Goal: Transaction & Acquisition: Purchase product/service

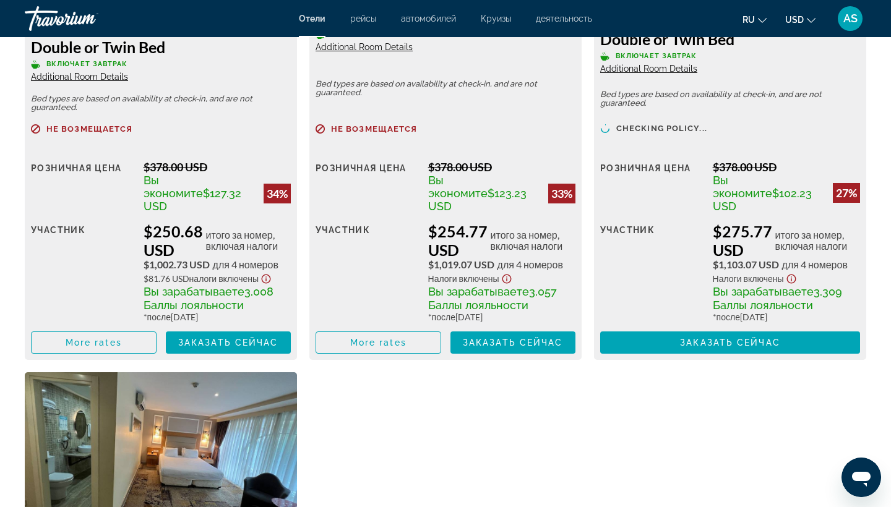
scroll to position [2238, 0]
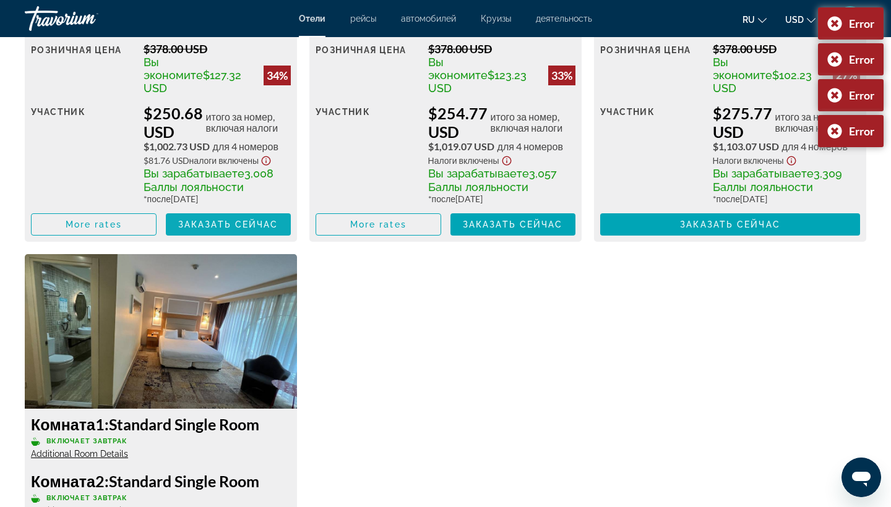
click at [222, 220] on span "Заказать сейчас" at bounding box center [228, 225] width 100 height 10
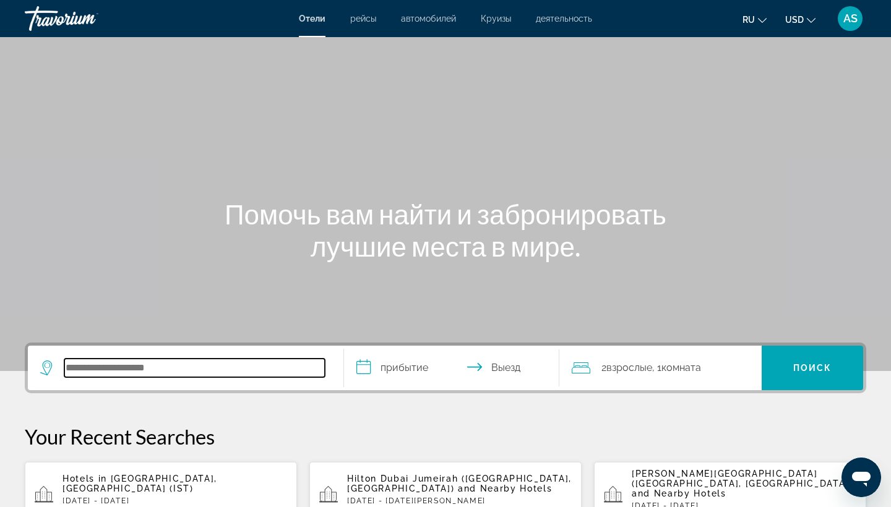
click at [106, 372] on input "Search hotel destination" at bounding box center [194, 368] width 261 height 19
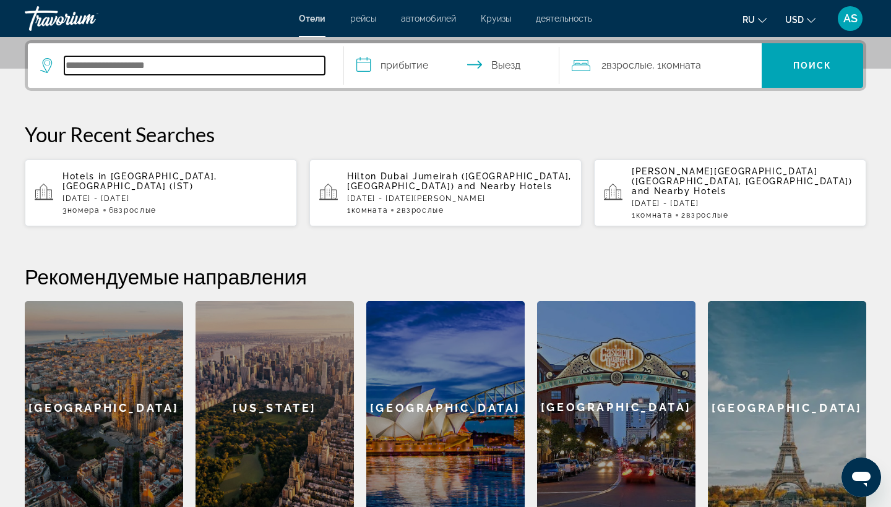
paste input "**********"
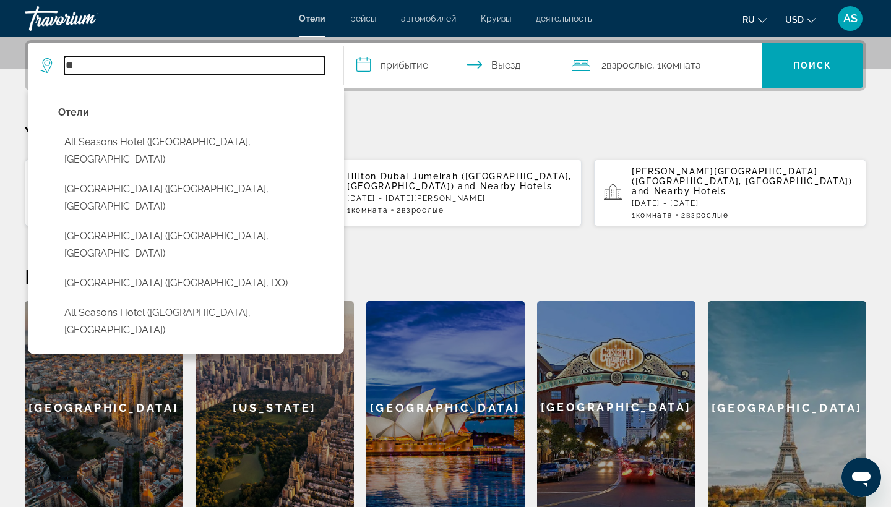
type input "*"
paste input "**********"
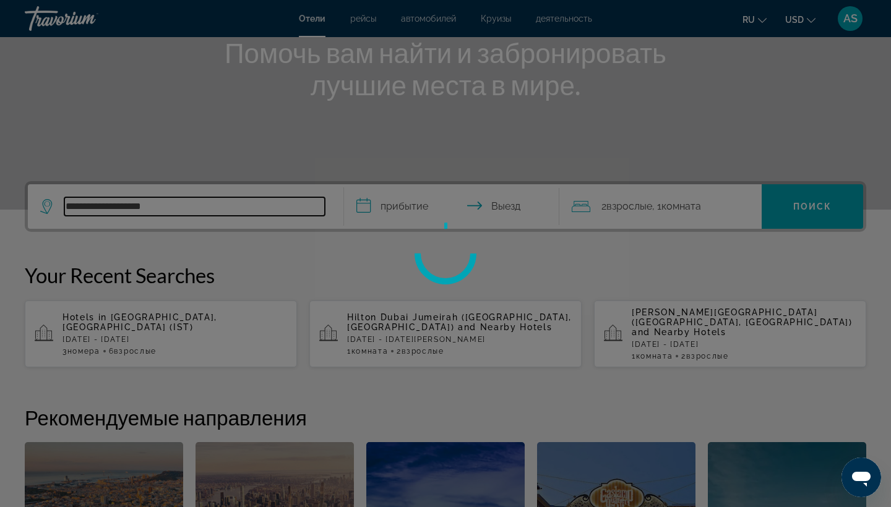
scroll to position [157, 0]
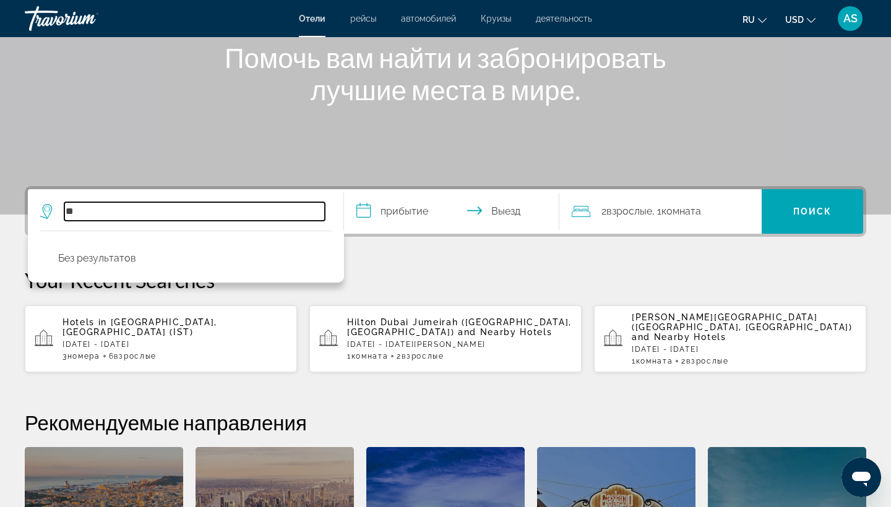
type input "*"
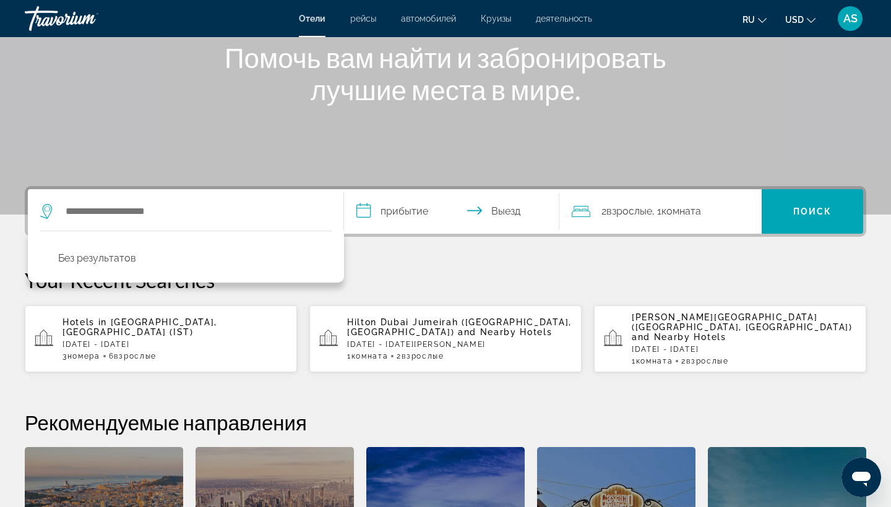
click at [156, 326] on span "[GEOGRAPHIC_DATA], [GEOGRAPHIC_DATA] (IST)" at bounding box center [140, 327] width 155 height 20
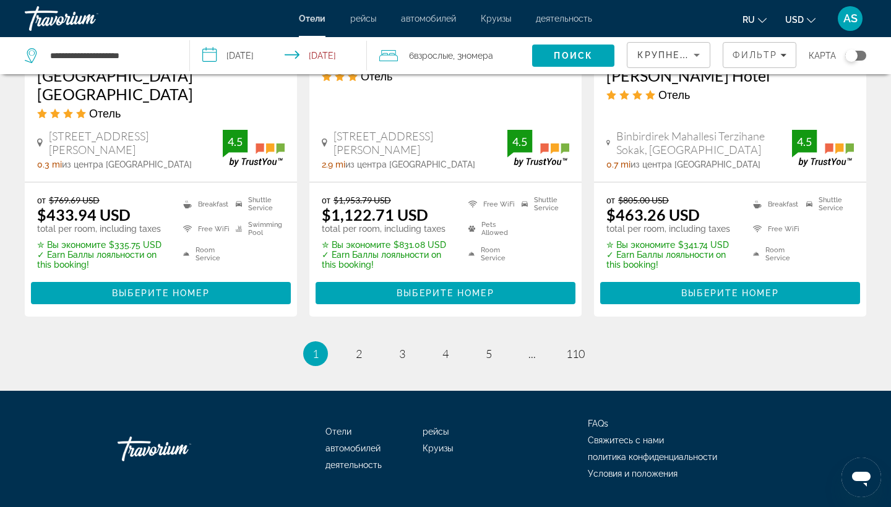
scroll to position [1698, 0]
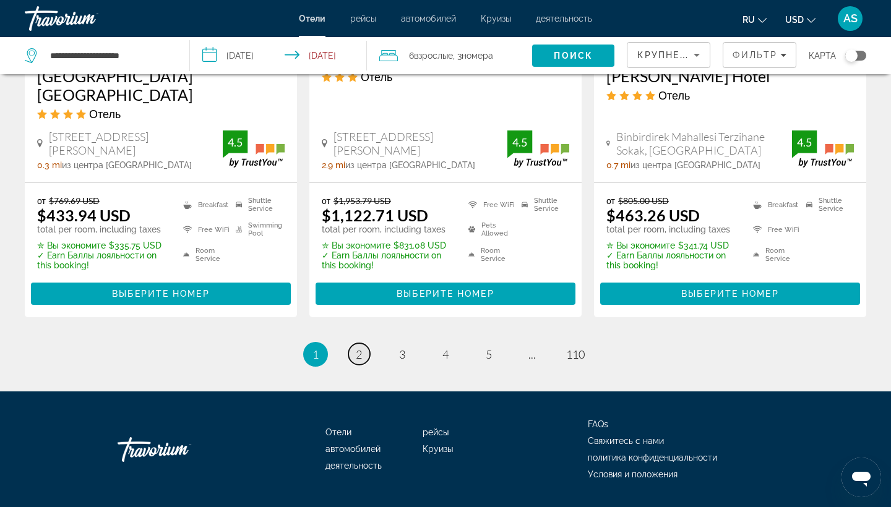
click at [361, 348] on span "2" at bounding box center [359, 355] width 6 height 14
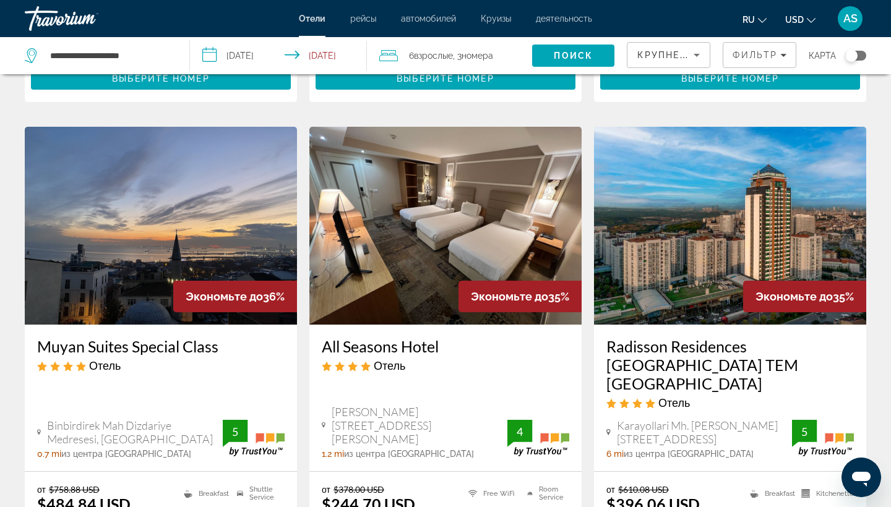
scroll to position [1433, 0]
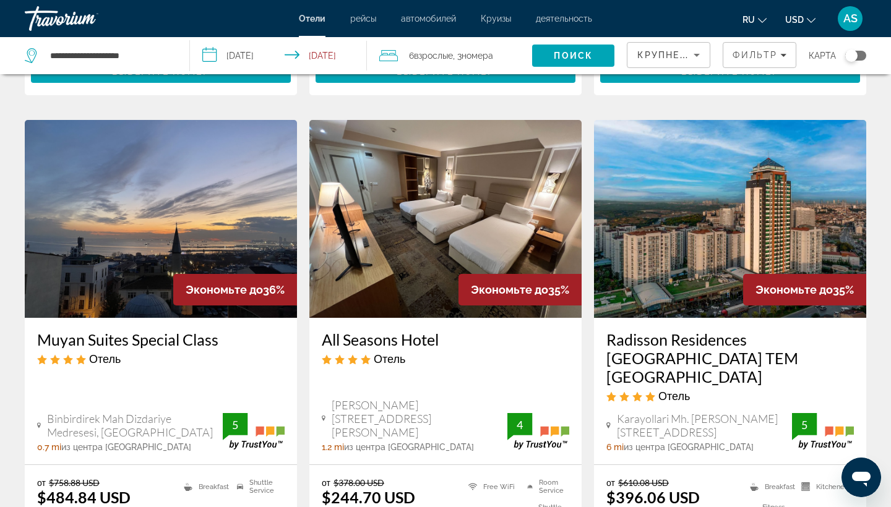
click at [451, 300] on img "Main content" at bounding box center [445, 219] width 272 height 198
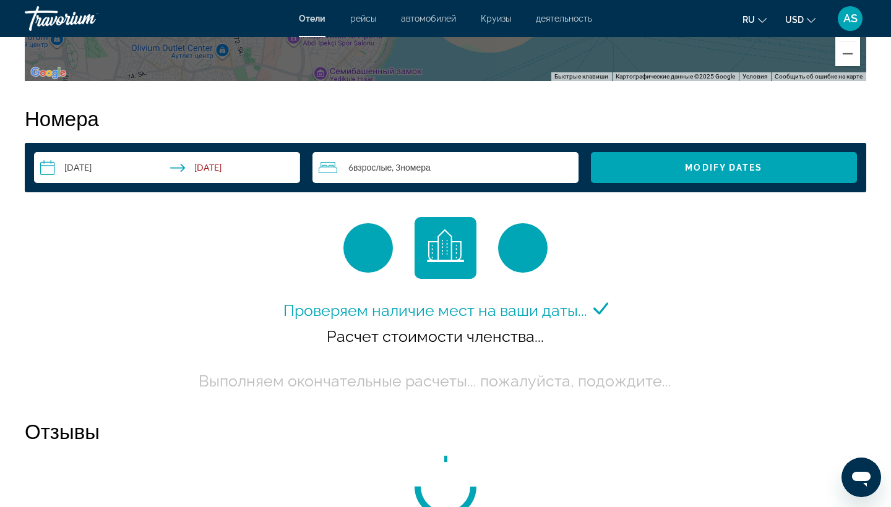
scroll to position [1537, 0]
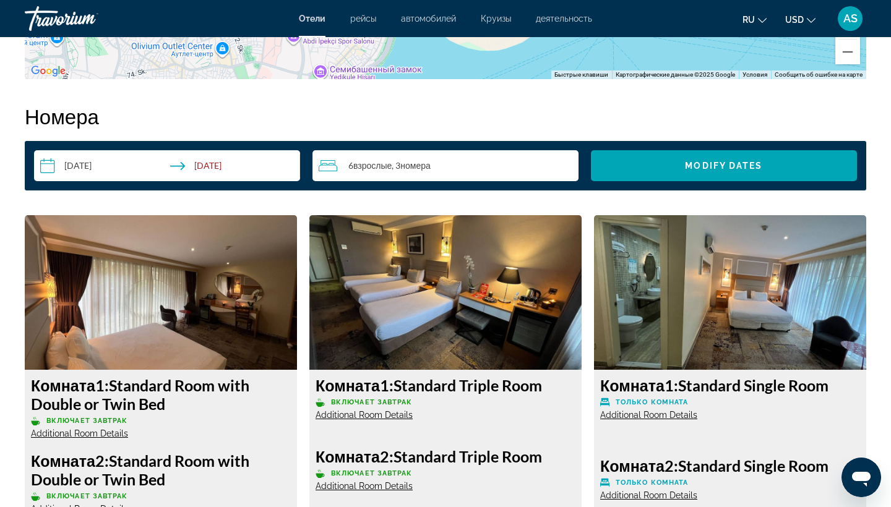
click at [483, 160] on div "6 Взрослый Взрослые , 3 Комната номера" at bounding box center [449, 165] width 260 height 15
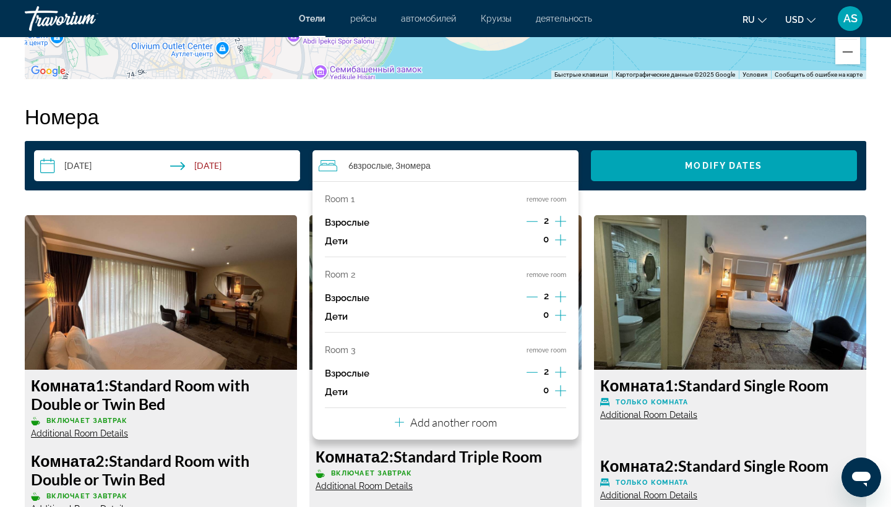
click at [474, 429] on p "Add another room" at bounding box center [453, 423] width 87 height 14
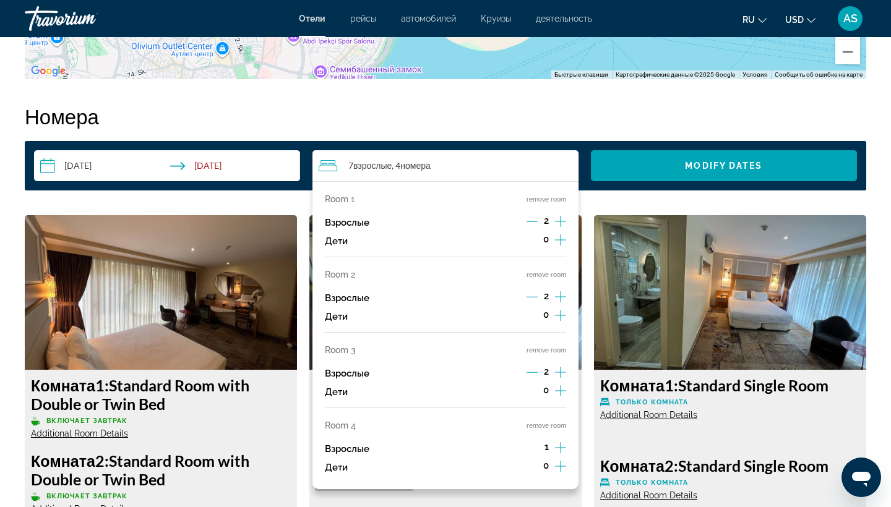
scroll to position [1542, 0]
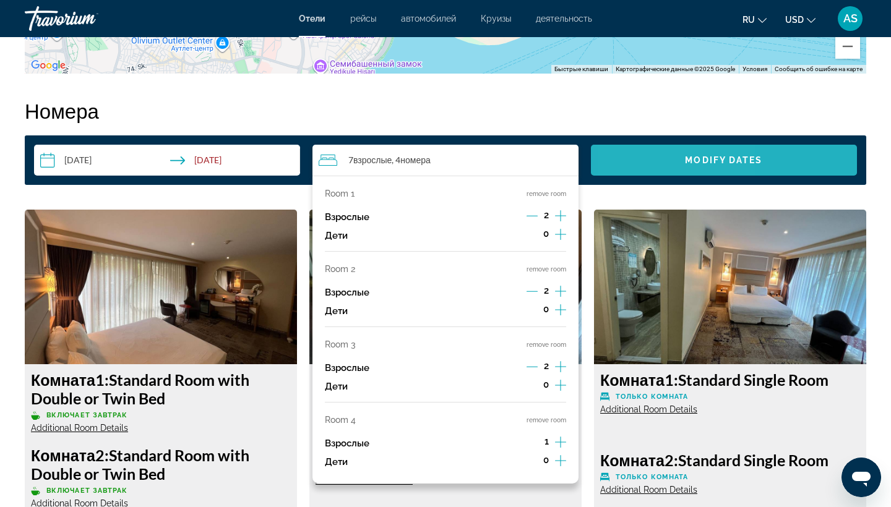
click at [649, 165] on span "Search widget" at bounding box center [724, 160] width 266 height 30
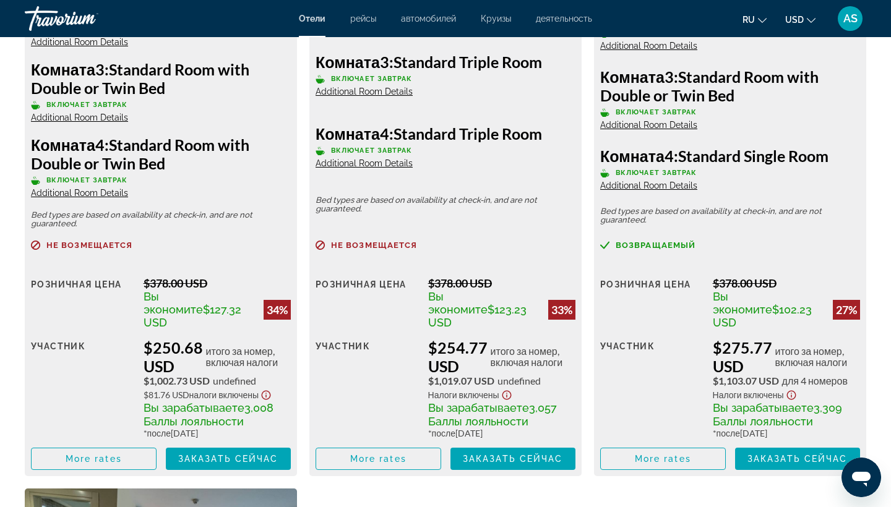
scroll to position [2006, 0]
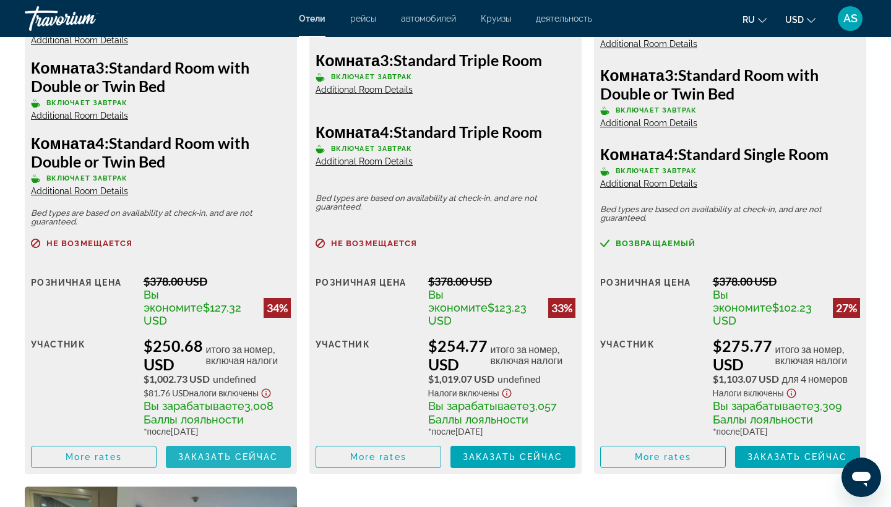
click at [265, 452] on span "Заказать сейчас" at bounding box center [228, 457] width 100 height 10
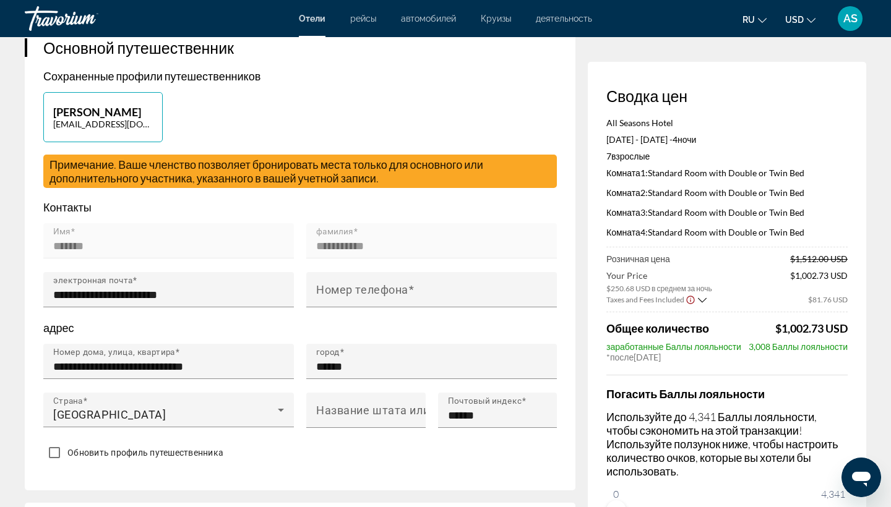
scroll to position [293, 0]
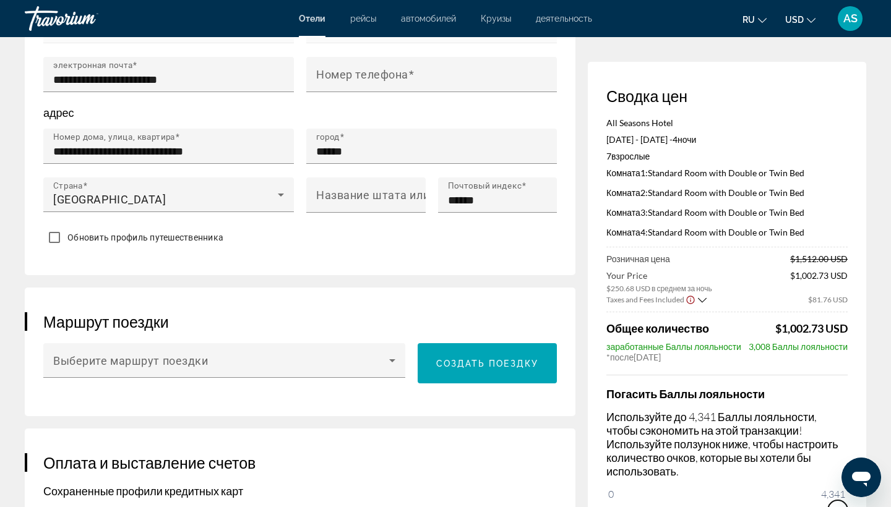
drag, startPoint x: 616, startPoint y: 499, endPoint x: 856, endPoint y: 507, distance: 240.9
click at [856, 507] on div "Сводка цен All Seasons Hotel Oct 17, 2025 - Oct 21, 2025 - 4 ночь ночи 7 Взросл…" at bounding box center [727, 304] width 278 height 484
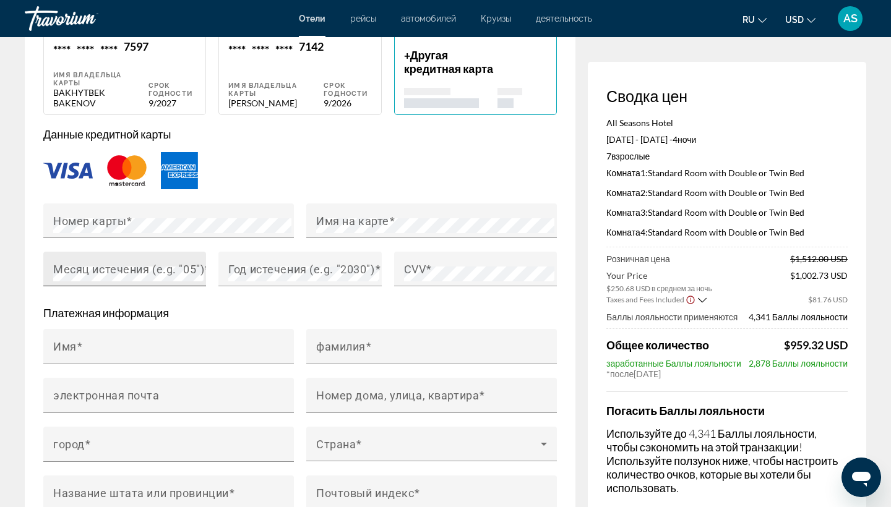
scroll to position [1000, 0]
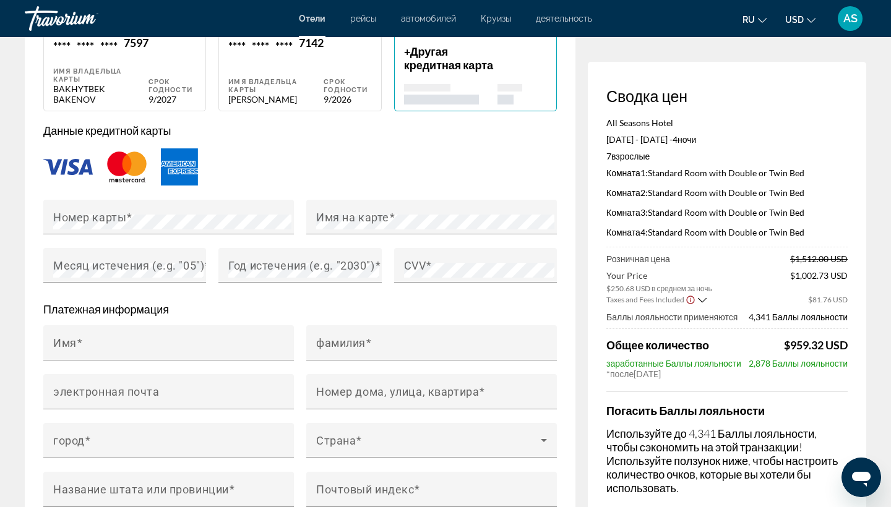
click at [300, 92] on div "Имя владельца карты" at bounding box center [275, 86] width 95 height 16
type input "*******"
type input "**********"
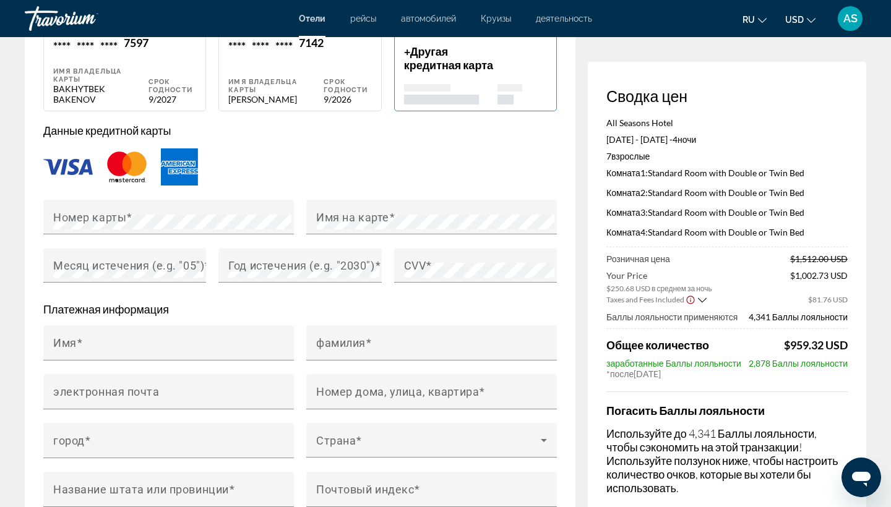
type input "******"
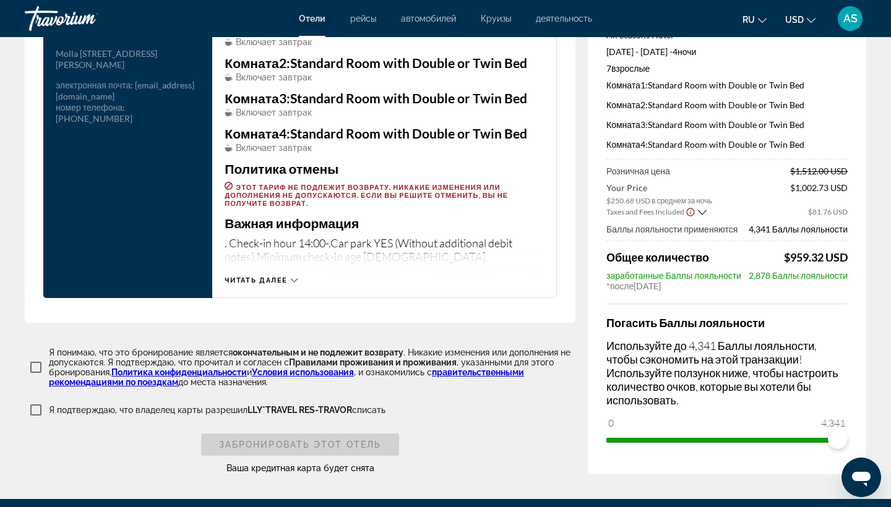
scroll to position [1642, 0]
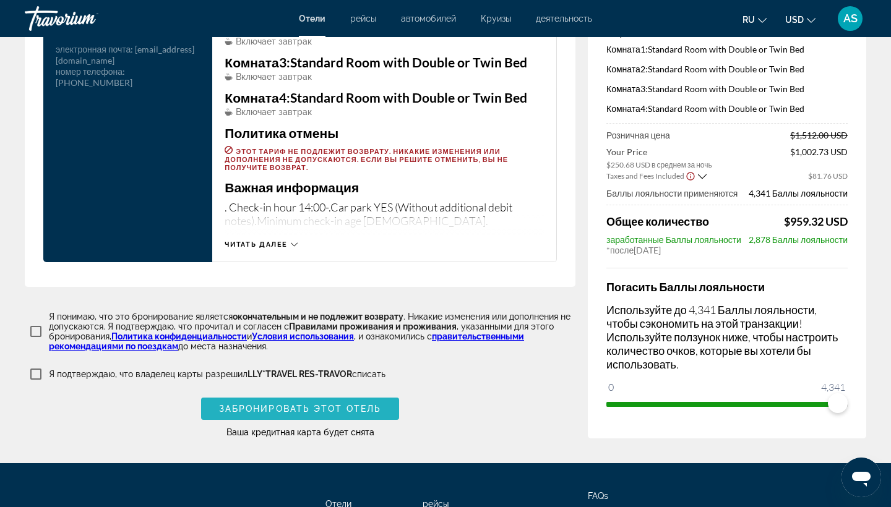
click at [252, 414] on span "Забронировать этот отель" at bounding box center [300, 409] width 162 height 10
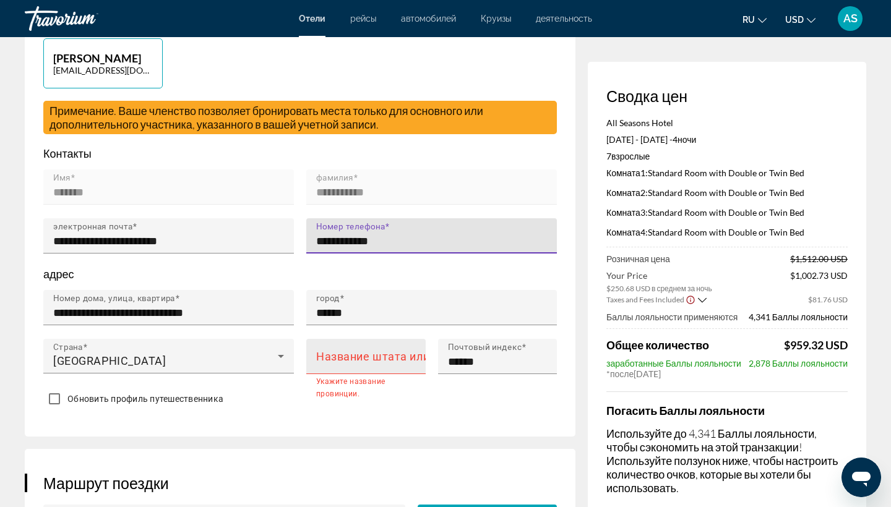
type input "**********"
click at [314, 374] on div "Название штата или провинции" at bounding box center [365, 356] width 119 height 35
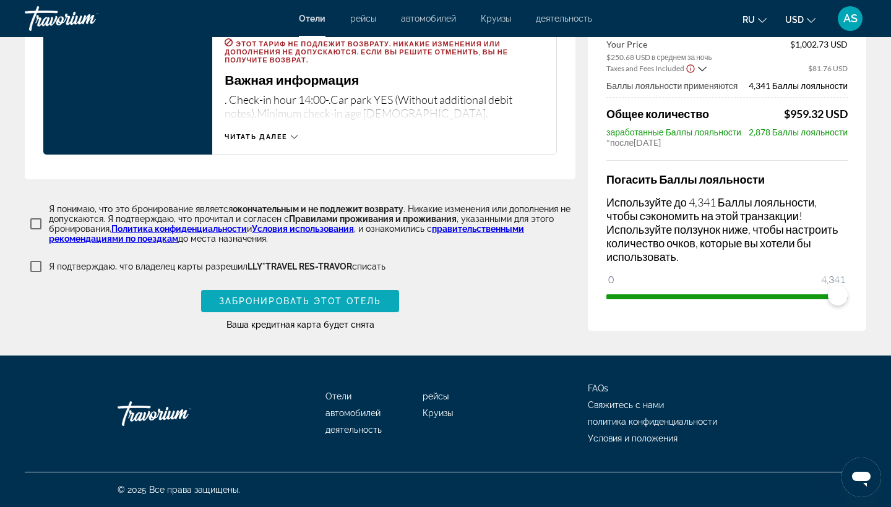
scroll to position [1758, 0]
type input "******"
click at [314, 299] on span "Забронировать этот отель" at bounding box center [300, 301] width 162 height 10
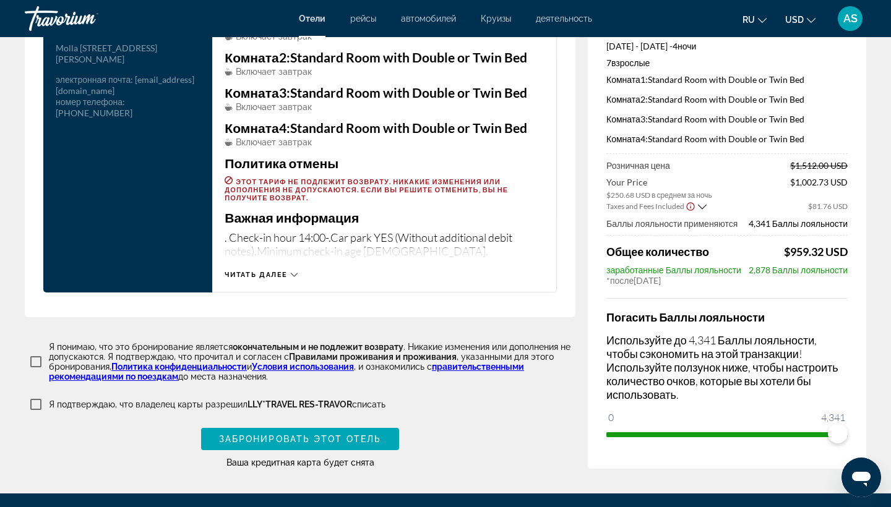
scroll to position [1693, 0]
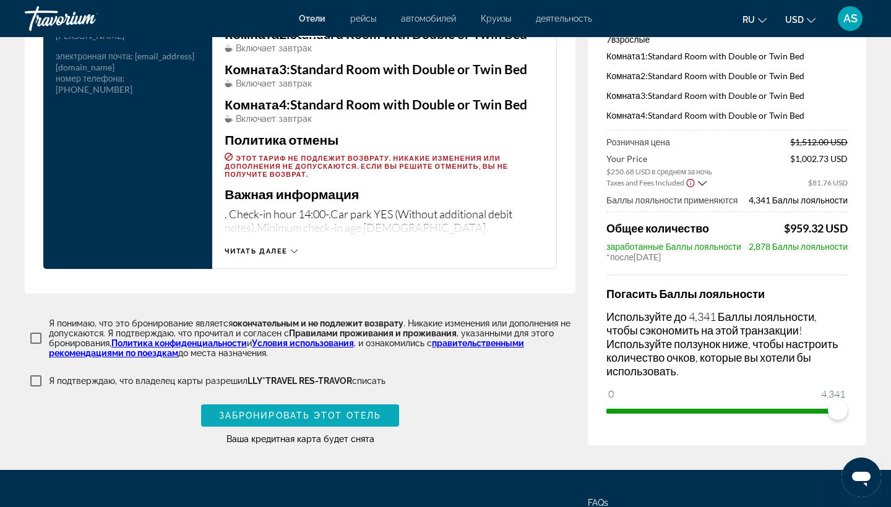
click at [350, 421] on span "Забронировать этот отель" at bounding box center [300, 416] width 162 height 10
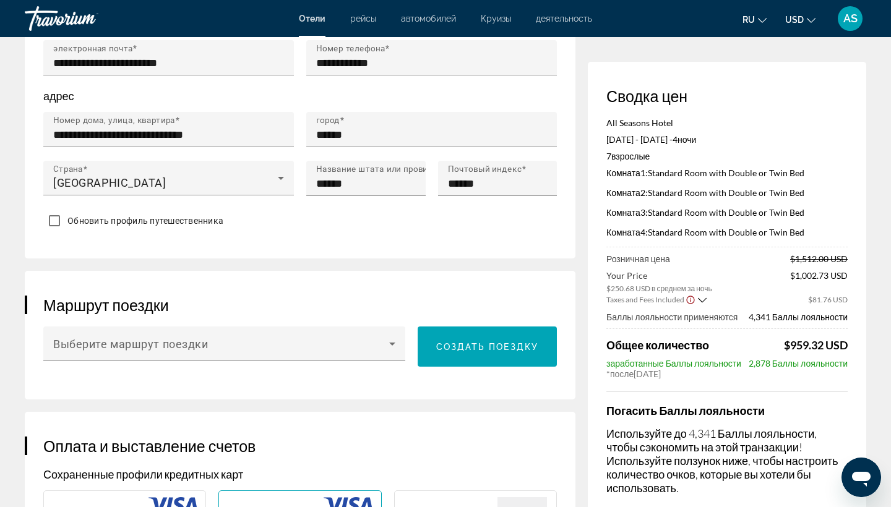
scroll to position [587, 0]
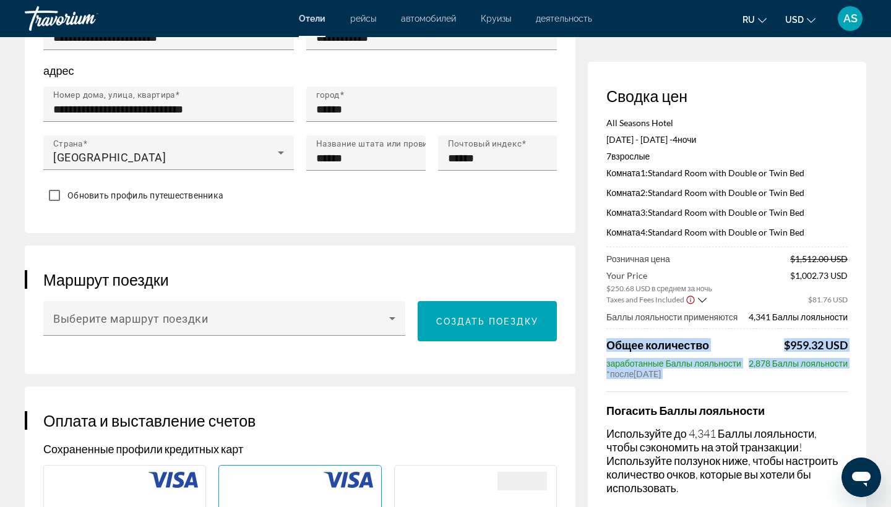
drag, startPoint x: 853, startPoint y: 402, endPoint x: 856, endPoint y: 319, distance: 83.0
click at [856, 319] on div "Сводка цен All Seasons Hotel Oct 17, 2025 - Oct 21, 2025 - 4 ночь ночи 7 Взросл…" at bounding box center [727, 312] width 278 height 501
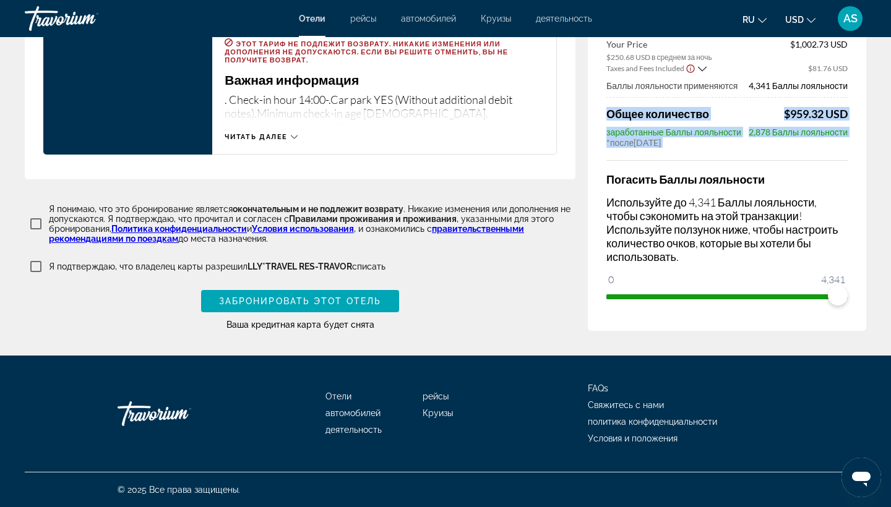
scroll to position [1816, 0]
click at [329, 309] on span "Main content" at bounding box center [300, 302] width 198 height 30
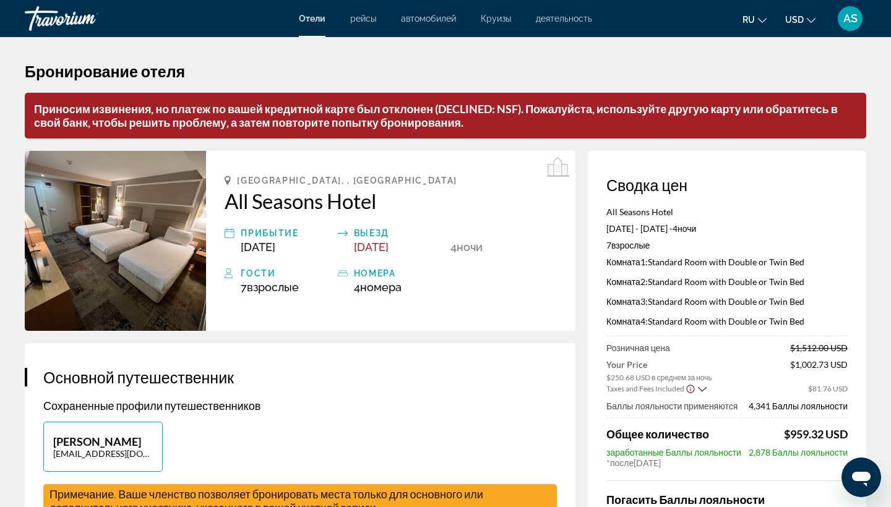
click at [537, 428] on div "Aigerim Sarsekeyeva aigerim.sarsekeeva@bk.ru" at bounding box center [300, 453] width 526 height 63
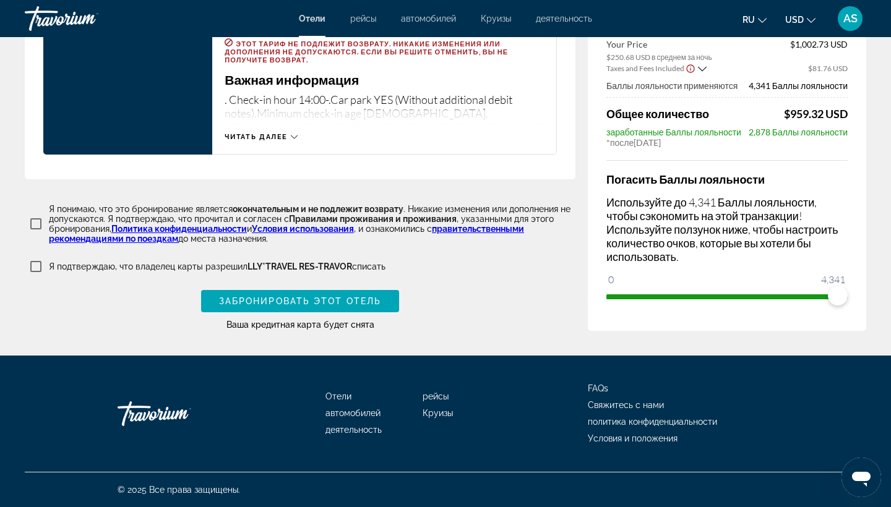
scroll to position [1816, 0]
click at [298, 300] on span "Забронировать этот отель" at bounding box center [300, 301] width 162 height 10
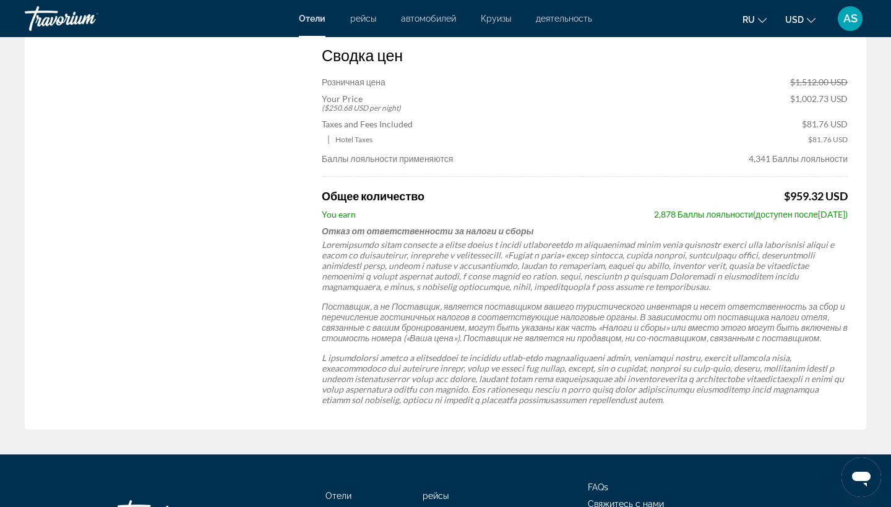
scroll to position [803, 0]
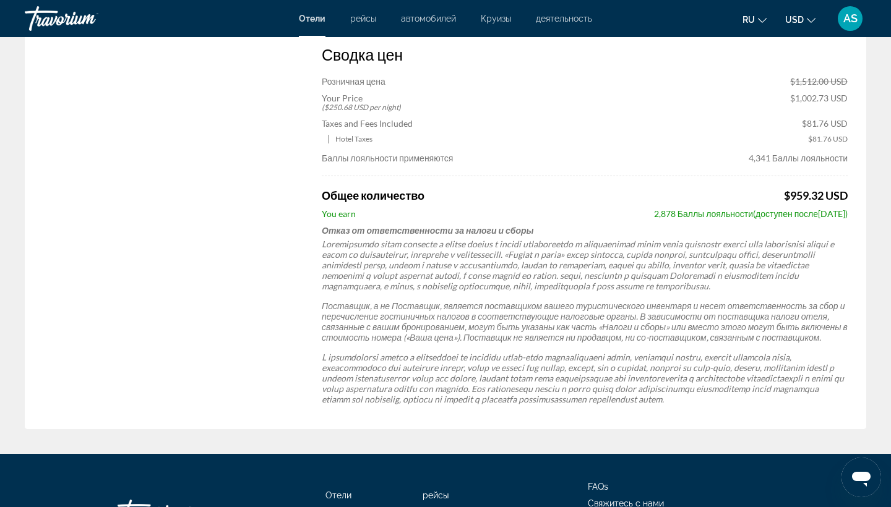
click at [847, 14] on span "AS" at bounding box center [850, 18] width 14 height 12
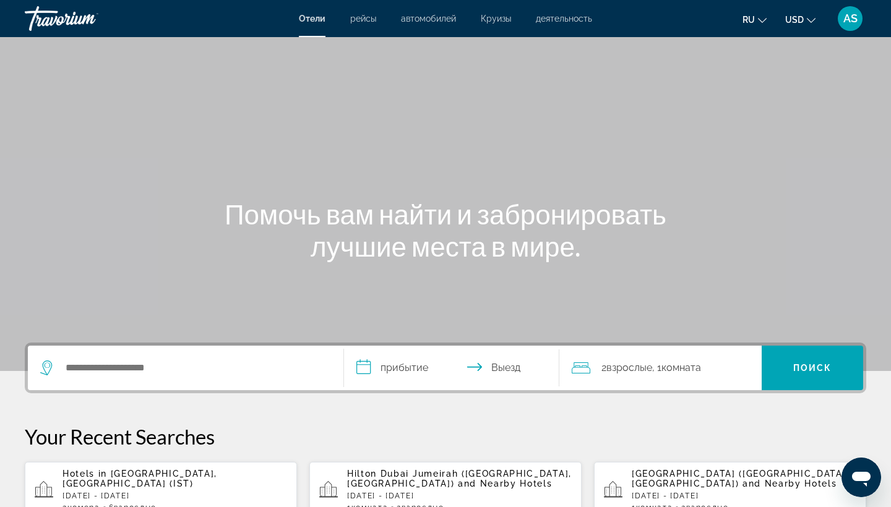
click at [856, 25] on div "AS" at bounding box center [850, 18] width 25 height 25
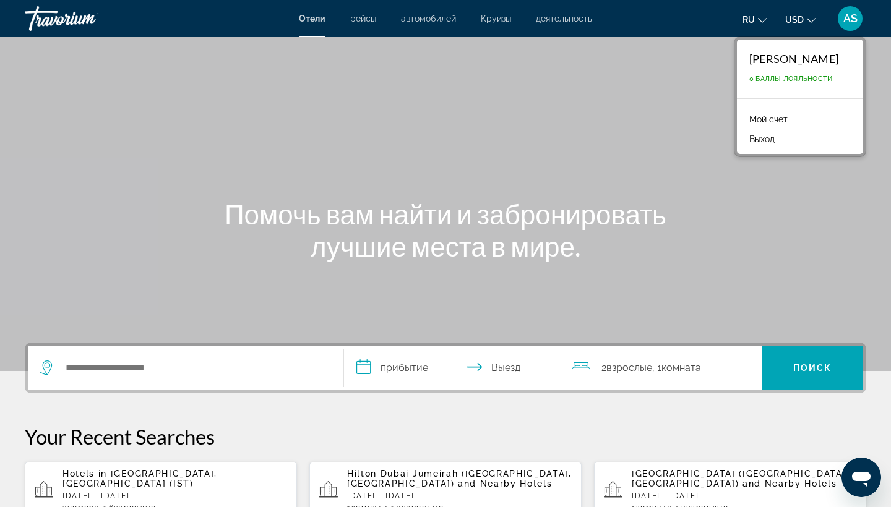
click at [764, 120] on link "Мой счет" at bounding box center [768, 119] width 51 height 16
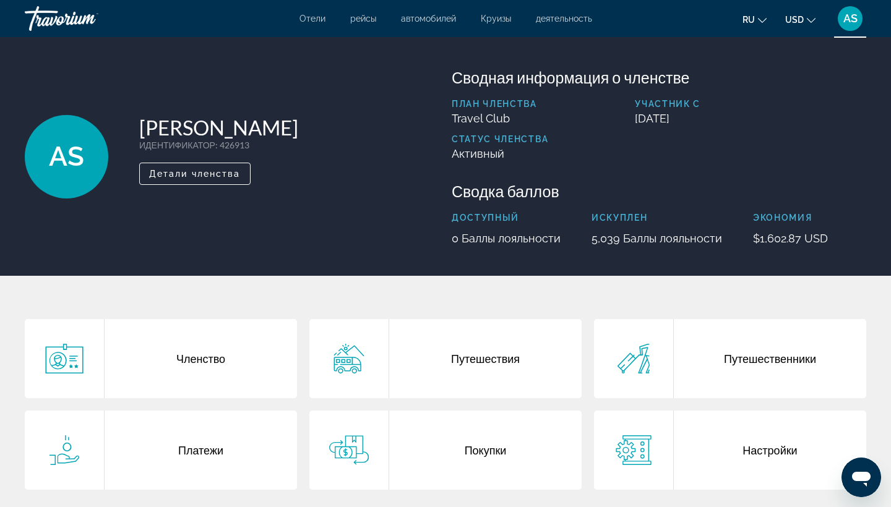
scroll to position [7, 0]
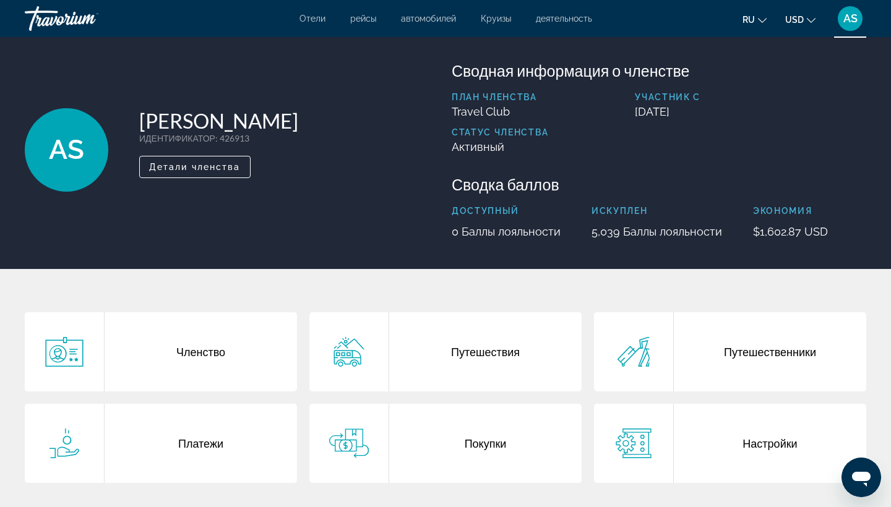
click at [496, 355] on div "Путешествия" at bounding box center [485, 352] width 192 height 79
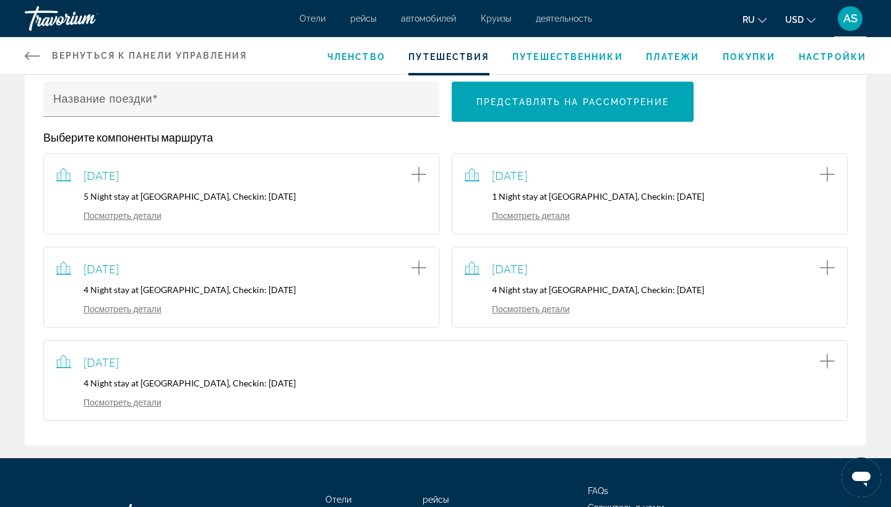
scroll to position [171, 0]
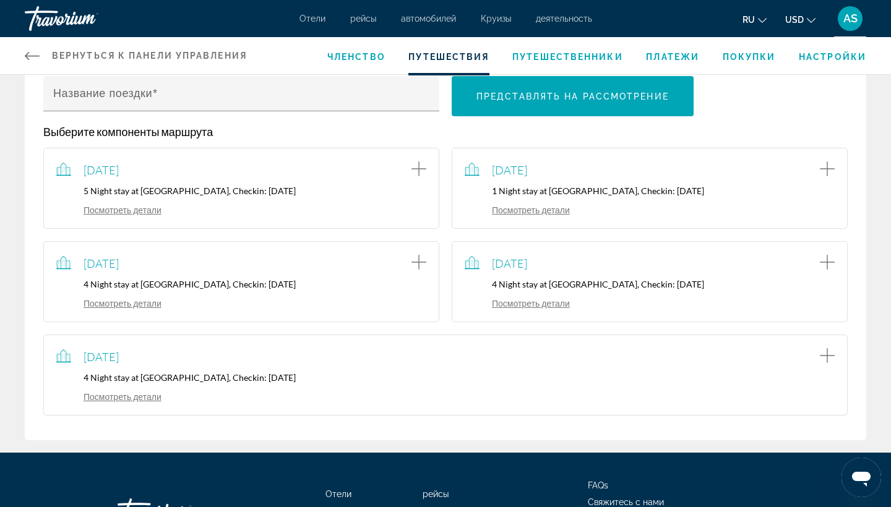
click at [123, 402] on link "Посмотреть детали" at bounding box center [108, 397] width 105 height 11
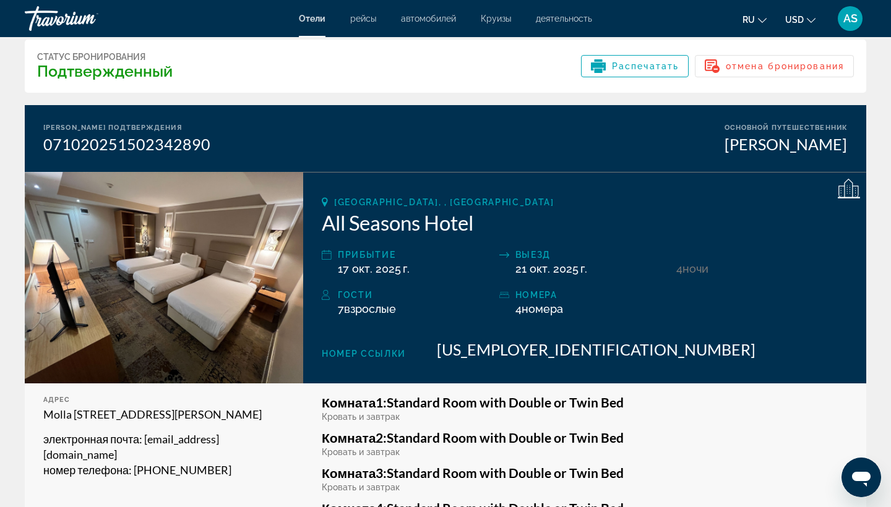
scroll to position [49, 0]
